Goal: Complete application form

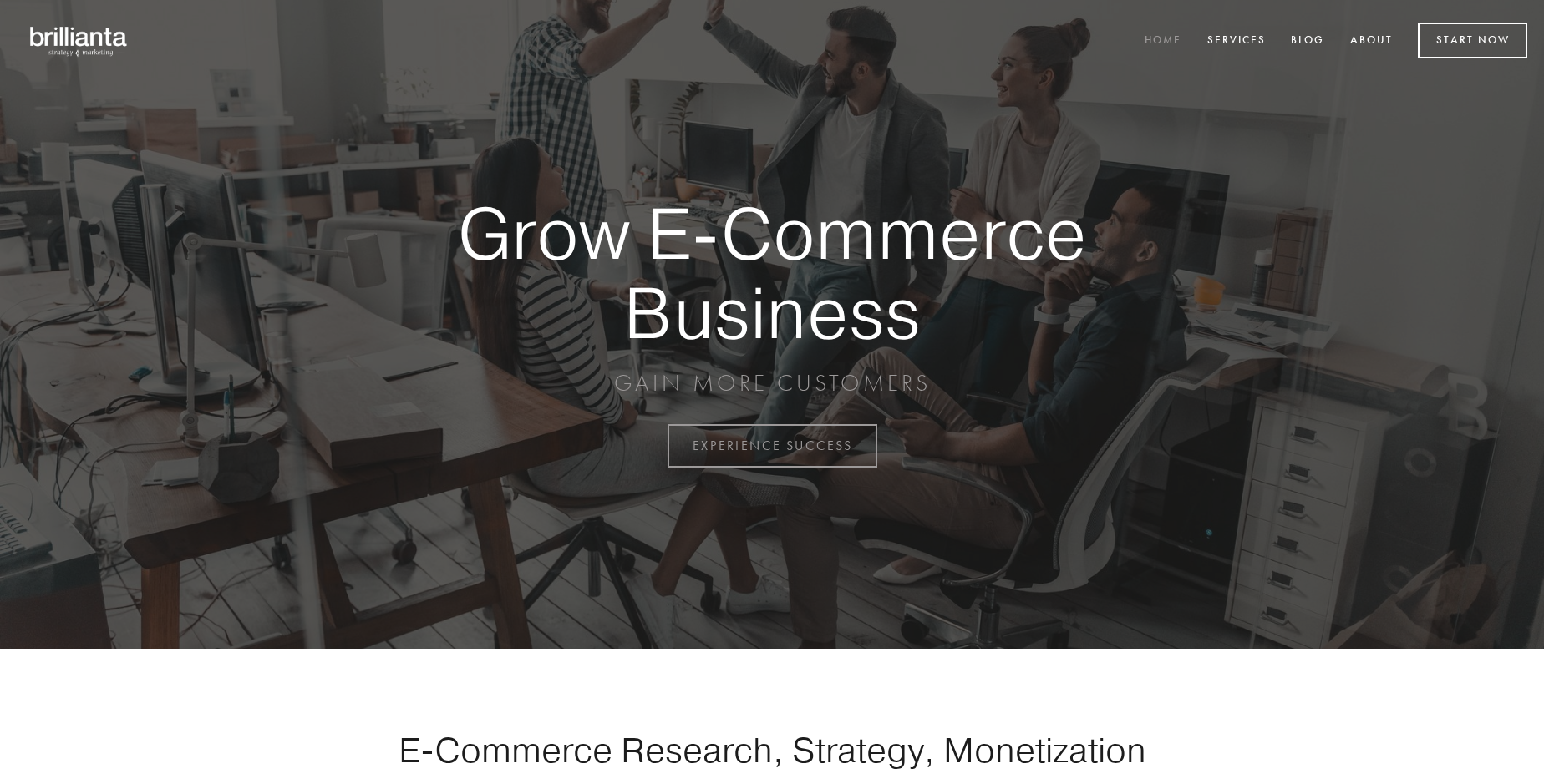
scroll to position [4378, 0]
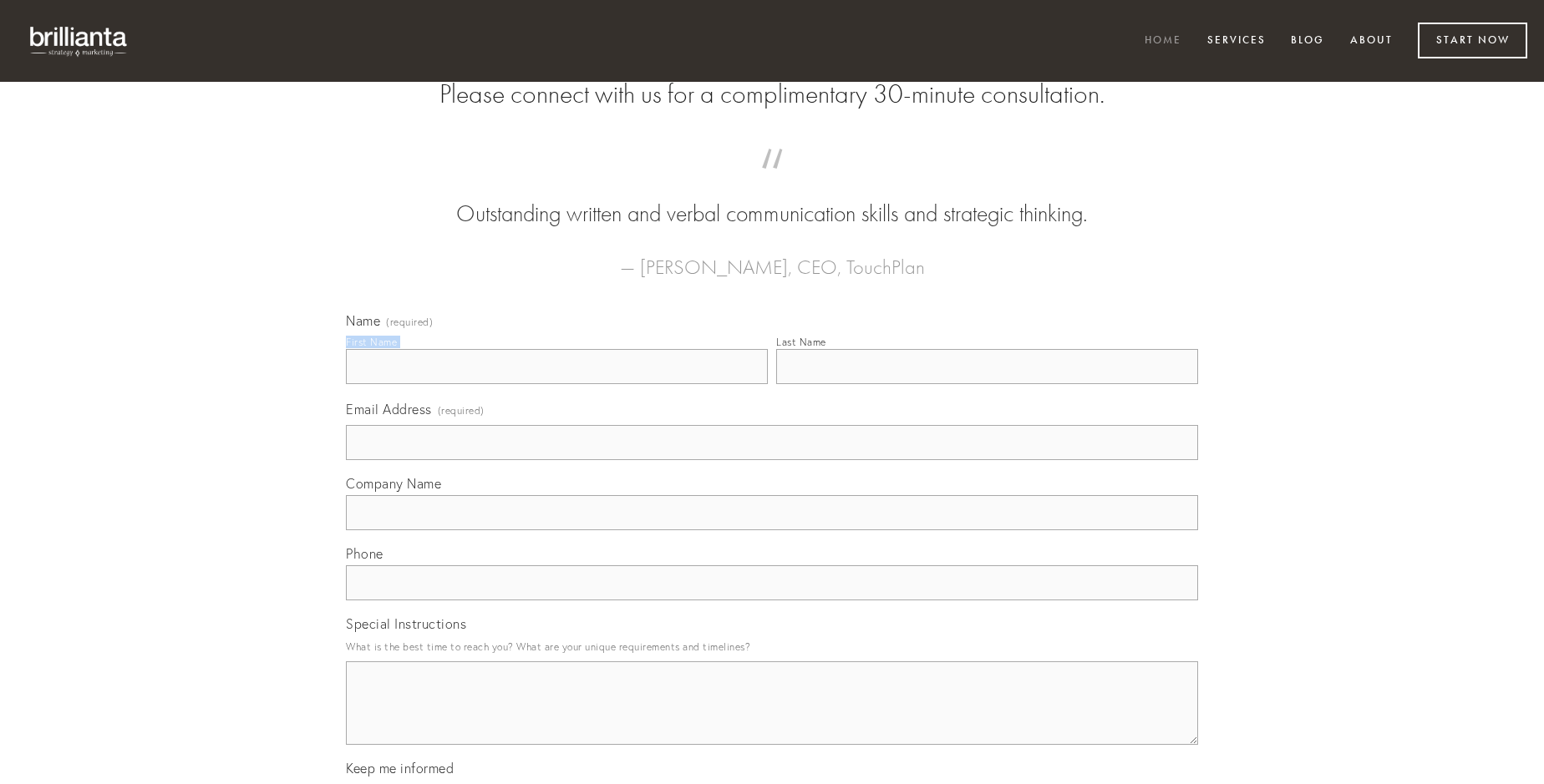
type input "[PERSON_NAME]"
click at [987, 384] on input "Last Name" at bounding box center [987, 366] width 422 height 35
type input "[PERSON_NAME]"
click at [772, 460] on input "Email Address (required)" at bounding box center [772, 443] width 852 height 35
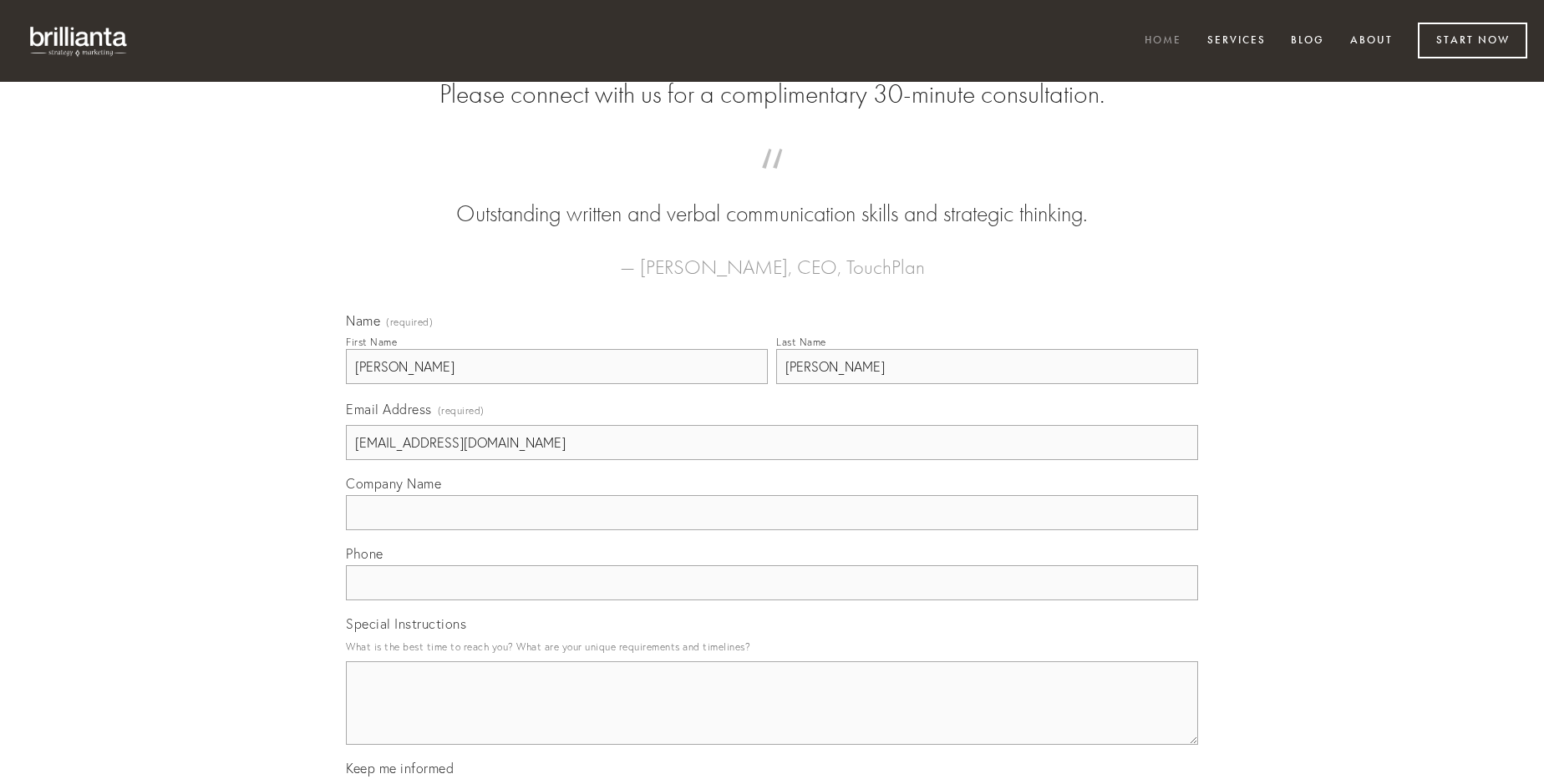
type input "[EMAIL_ADDRESS][DOMAIN_NAME]"
click at [772, 530] on input "Company Name" at bounding box center [772, 513] width 852 height 35
type input "deinde"
click at [772, 601] on input "text" at bounding box center [772, 583] width 852 height 35
click at [772, 718] on textarea "Special Instructions" at bounding box center [772, 703] width 852 height 84
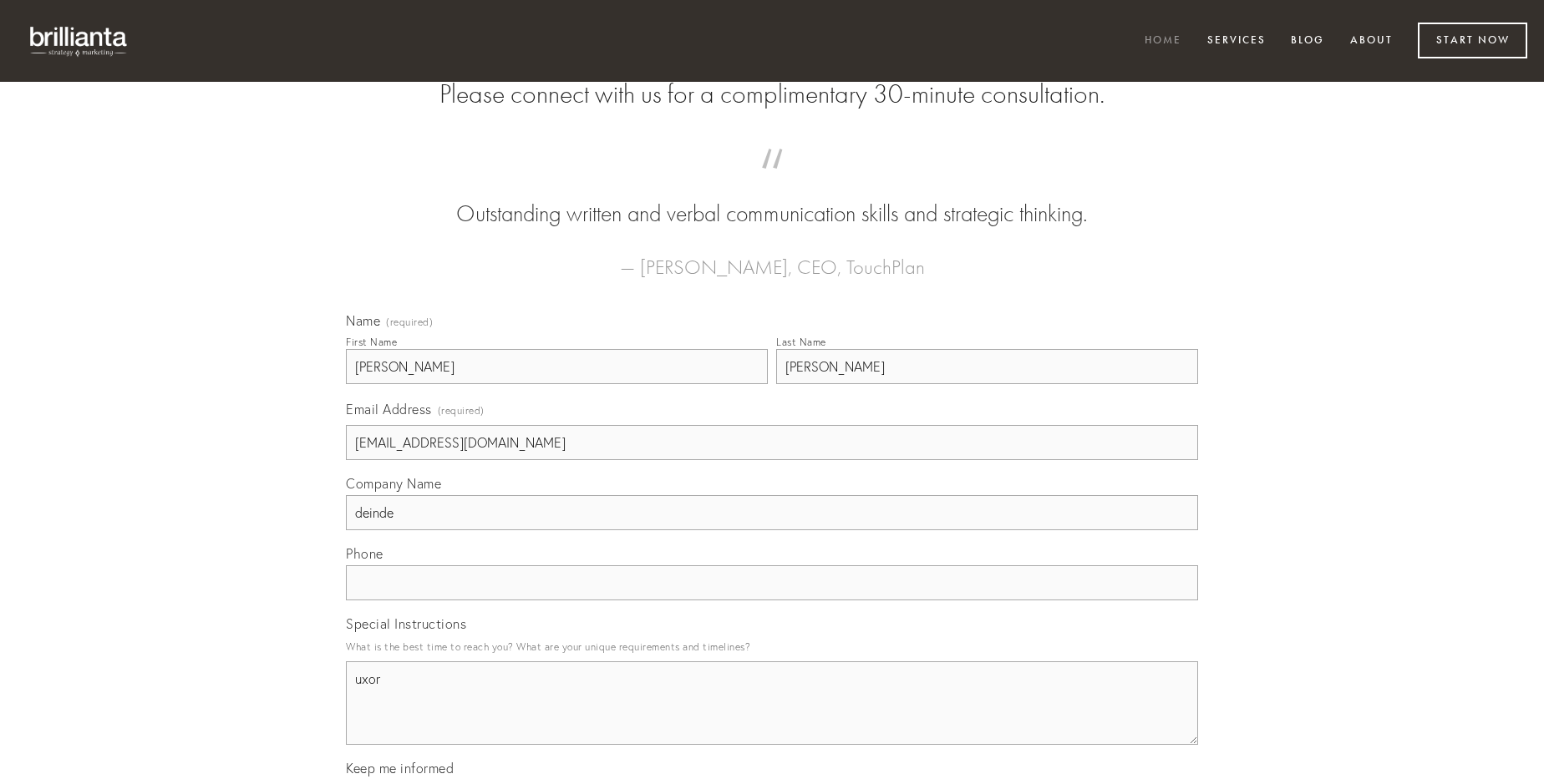
type textarea "uxor"
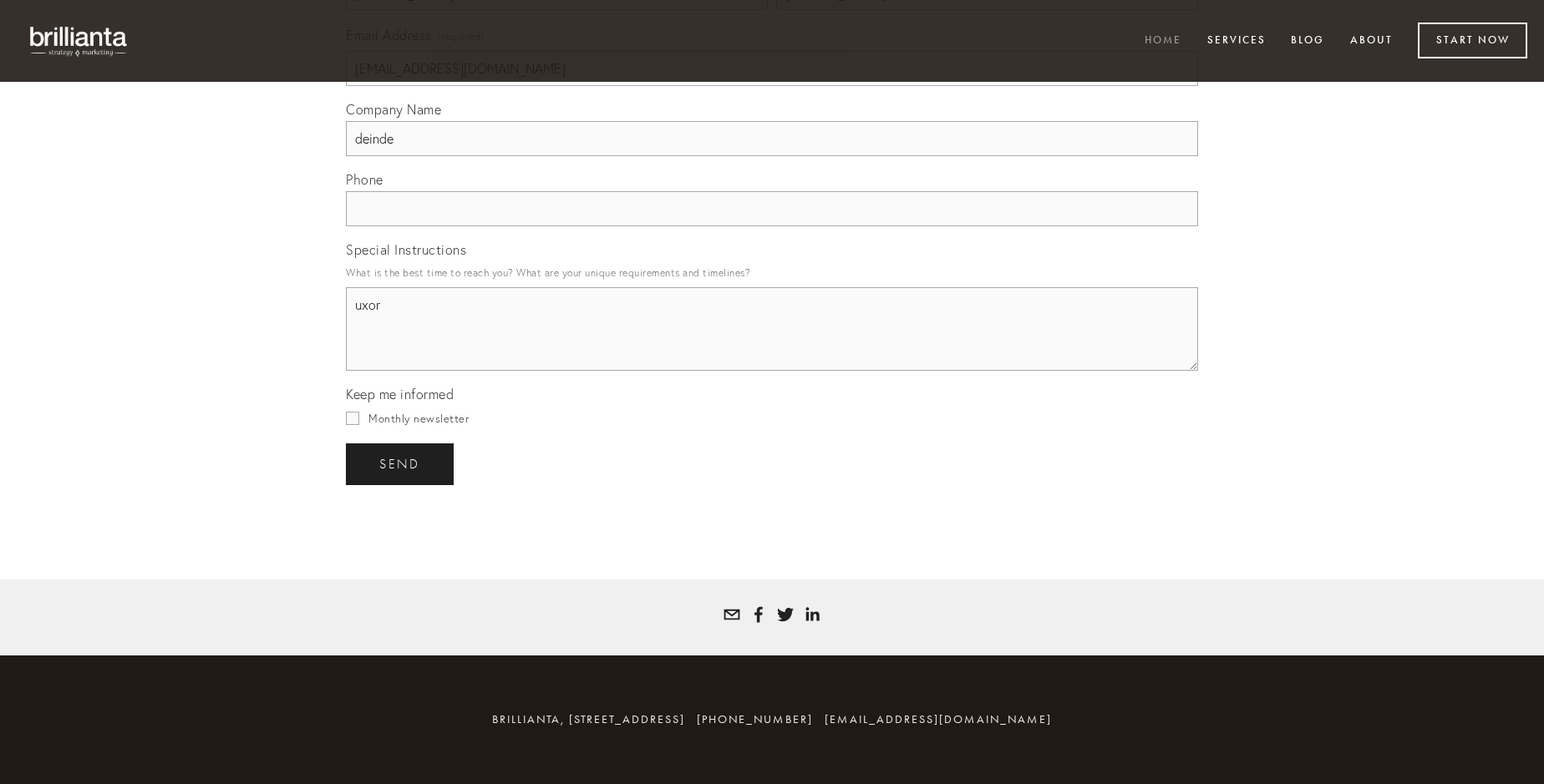
click at [401, 463] on span "send" at bounding box center [399, 464] width 41 height 15
